Goal: Task Accomplishment & Management: Manage account settings

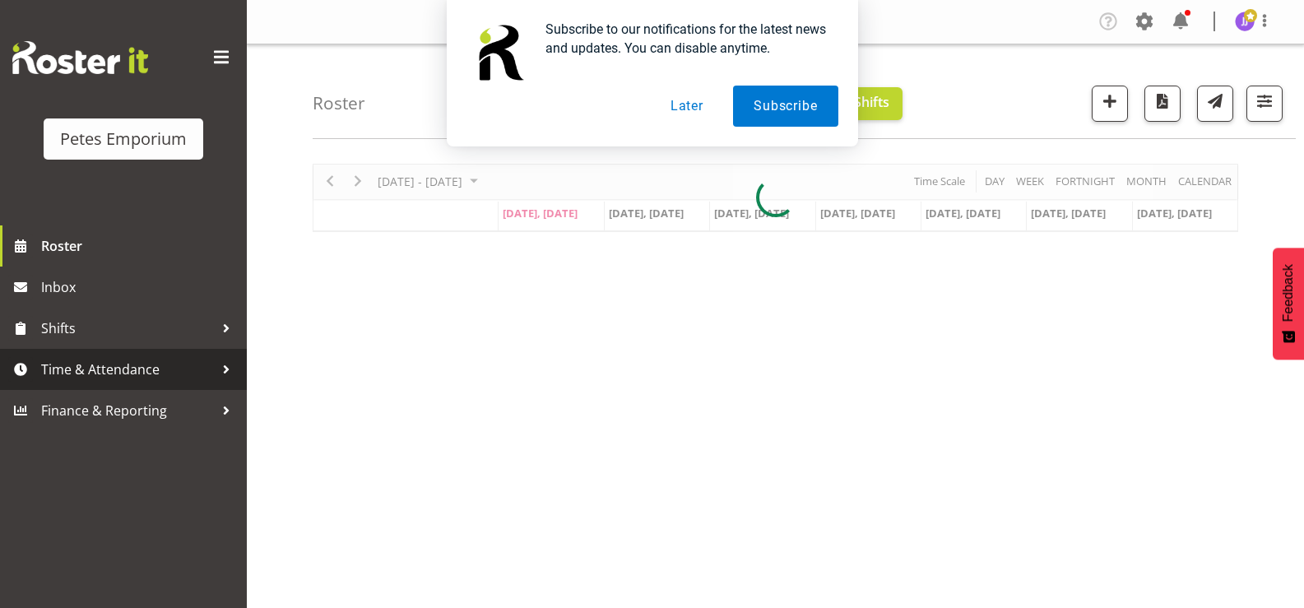
click at [132, 374] on span "Time & Attendance" at bounding box center [127, 369] width 173 height 25
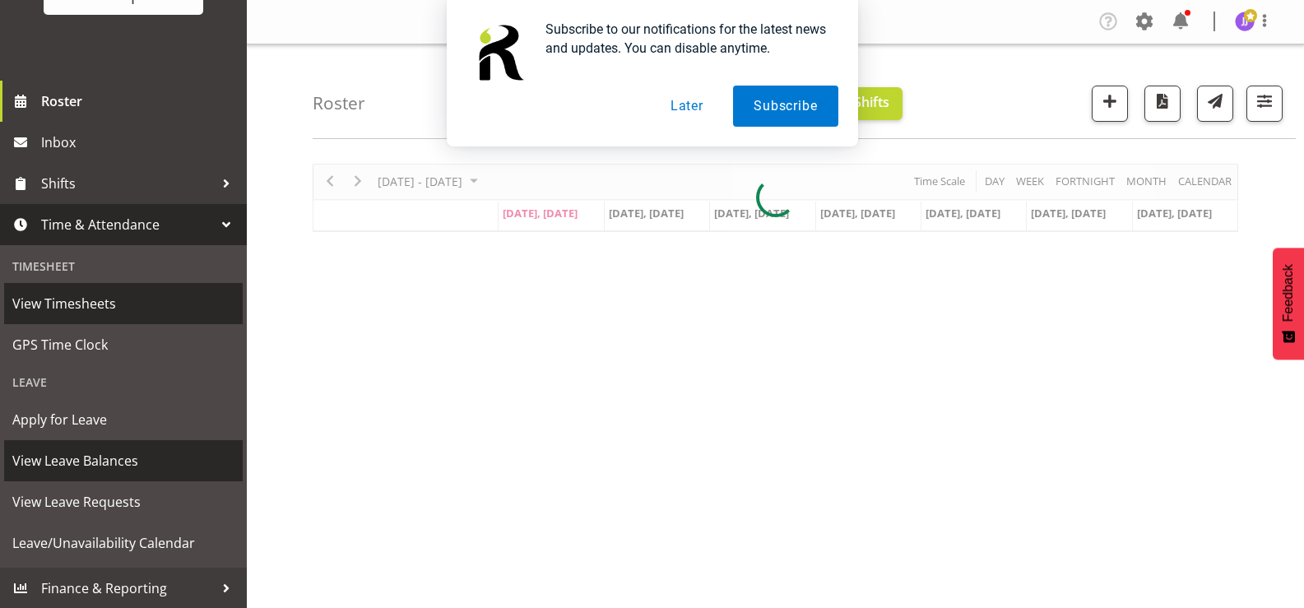
scroll to position [146, 0]
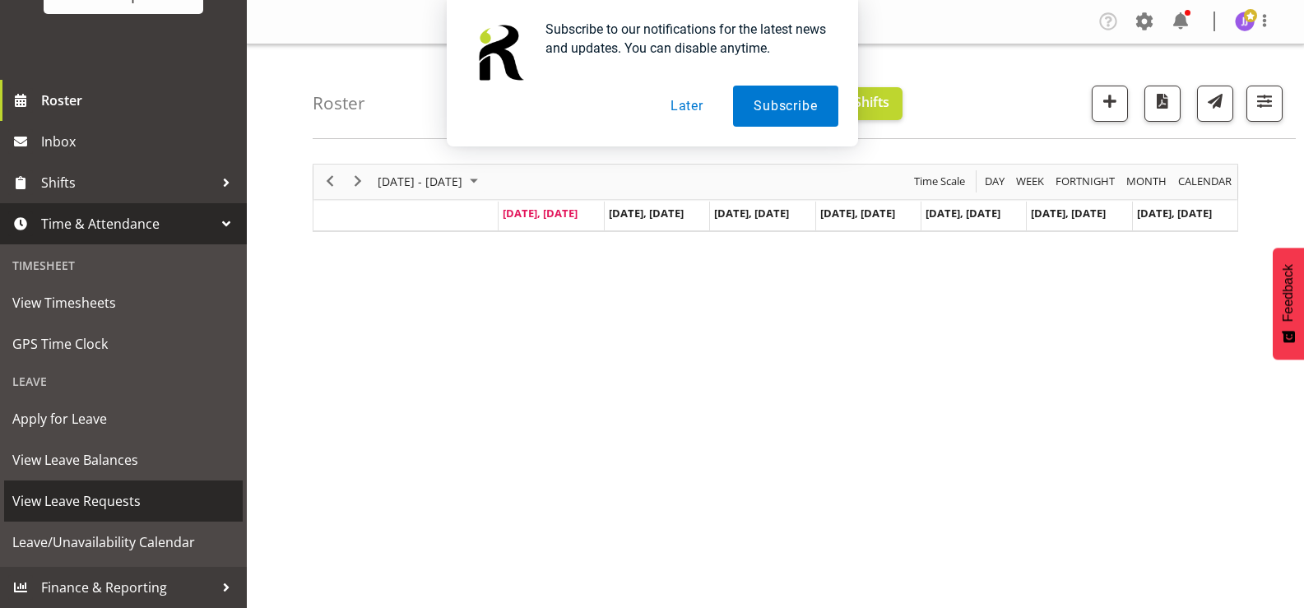
click at [125, 501] on span "View Leave Requests" at bounding box center [123, 501] width 222 height 25
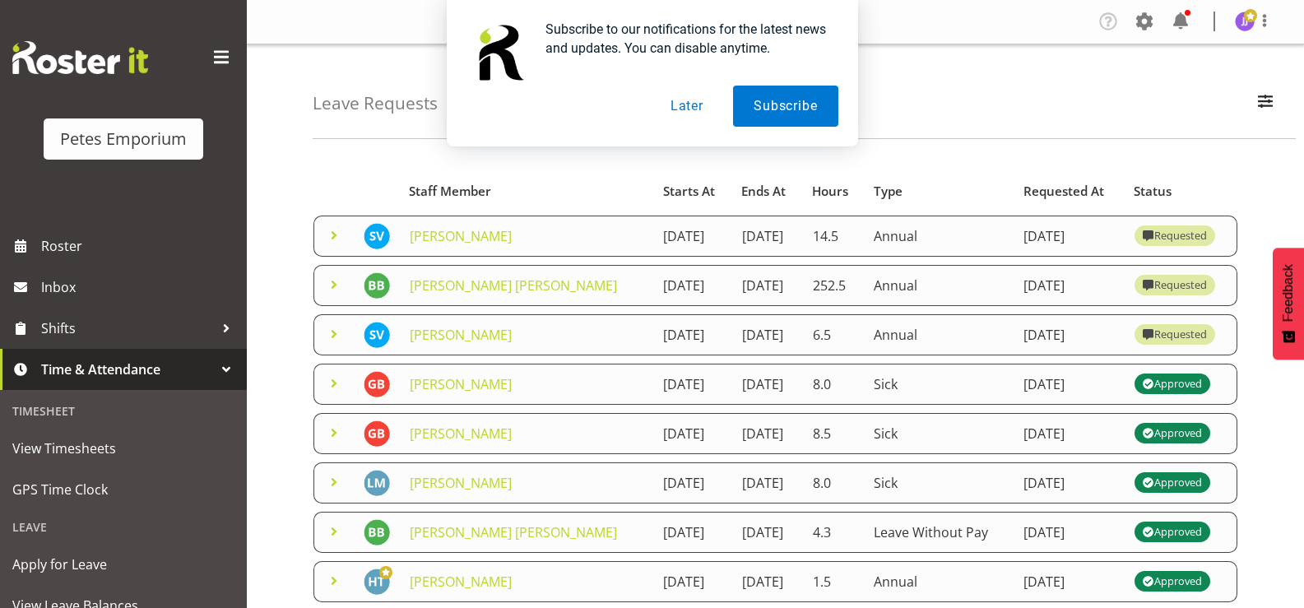
click at [334, 140] on div "Subscribe to our notifications for the latest news and updates. You can disable…" at bounding box center [652, 73] width 1304 height 146
click at [689, 109] on button "Later" at bounding box center [687, 106] width 74 height 41
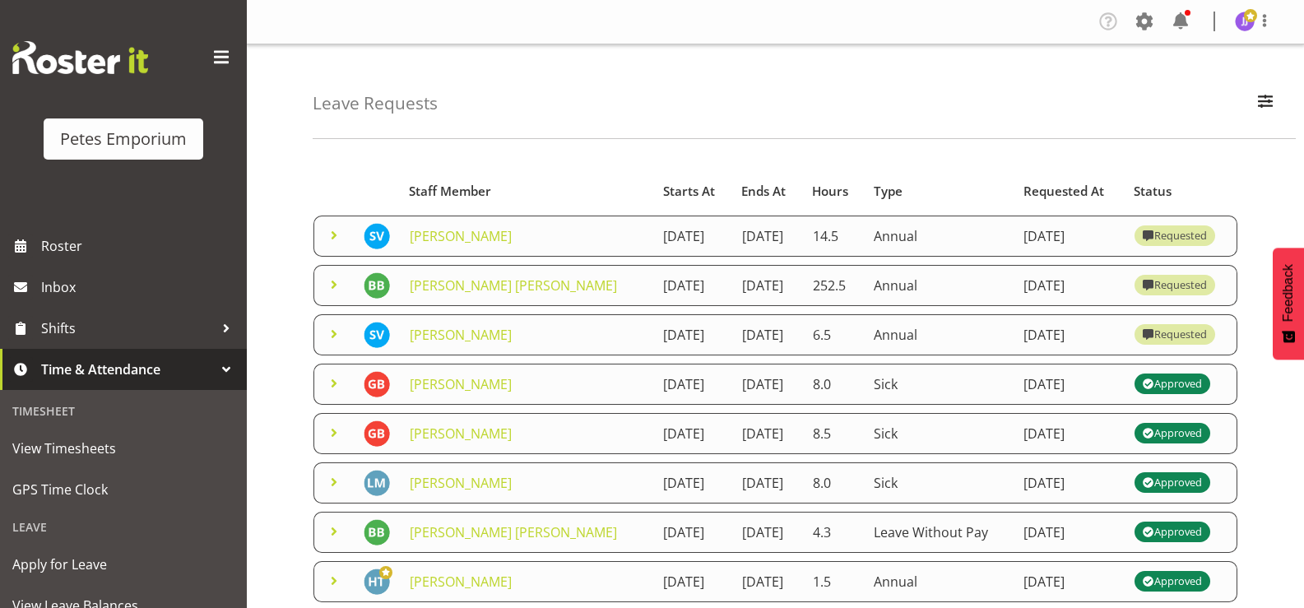
click at [332, 242] on span at bounding box center [334, 235] width 20 height 20
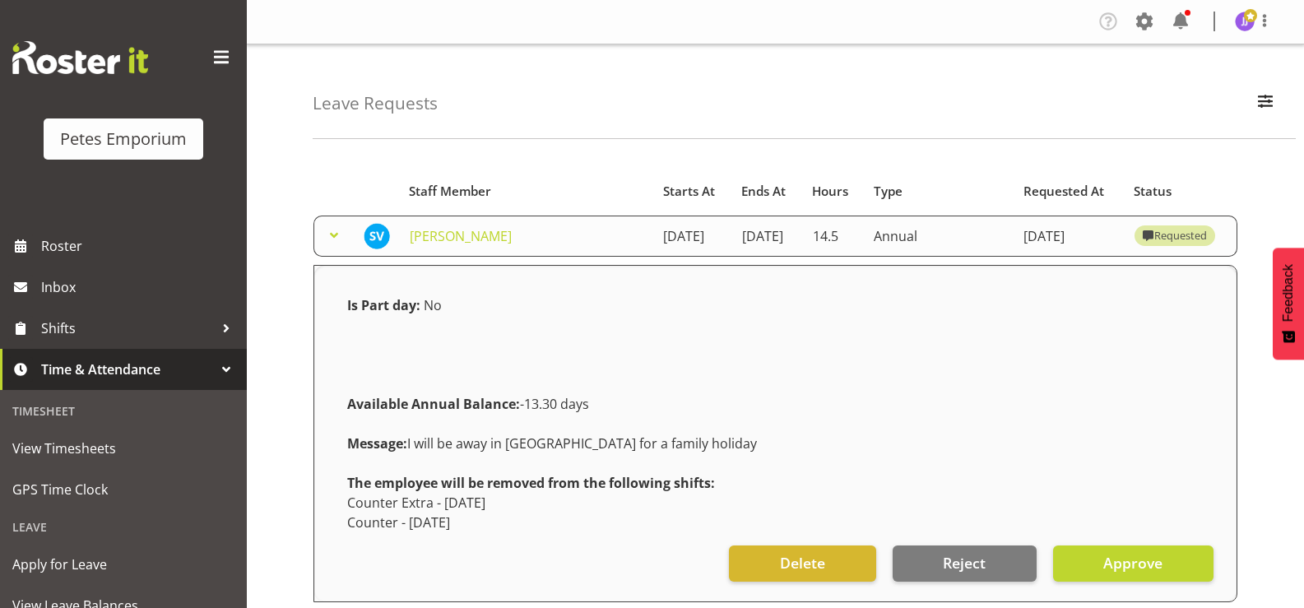
click at [332, 242] on span at bounding box center [334, 235] width 20 height 20
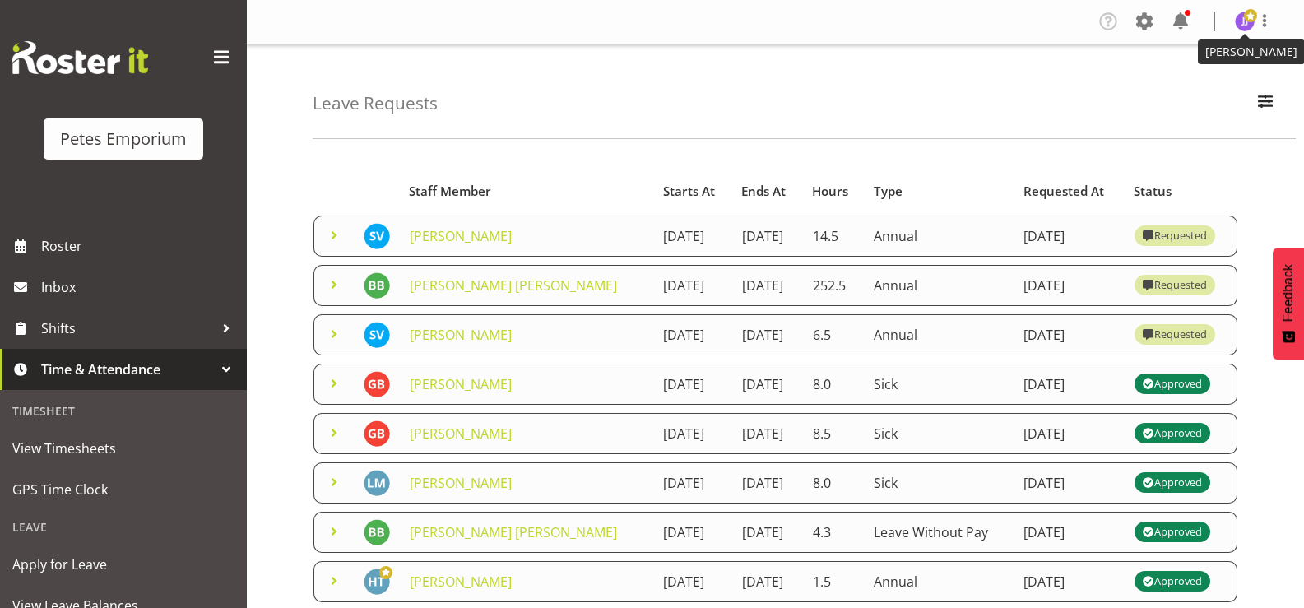
click at [1236, 23] on img at bounding box center [1245, 22] width 20 height 20
click at [1170, 91] on link "Log Out" at bounding box center [1196, 87] width 158 height 30
